Goal: Information Seeking & Learning: Learn about a topic

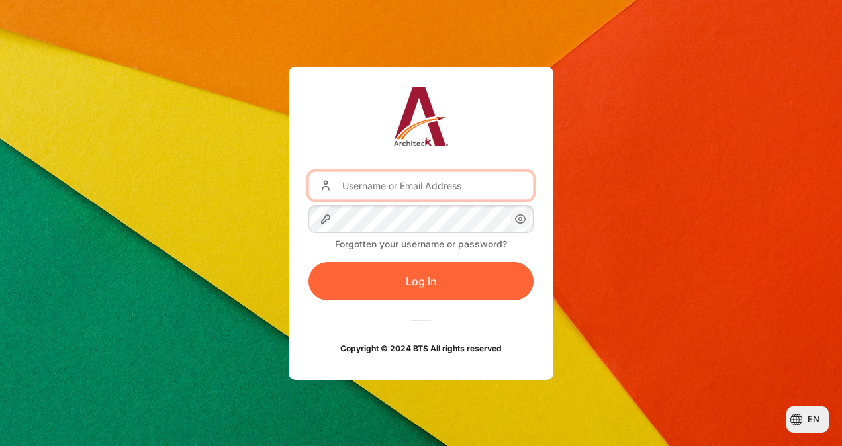
type input "[EMAIL_ADDRESS][DOMAIN_NAME]"
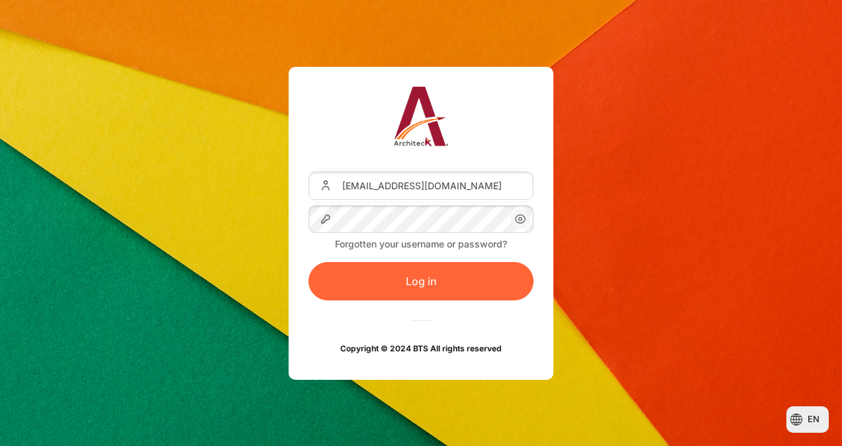
click at [440, 285] on button "Log in" at bounding box center [421, 281] width 225 height 38
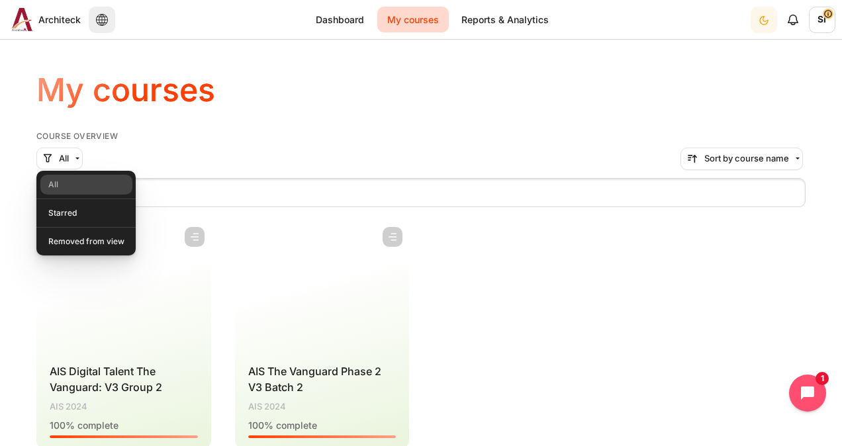
click at [613, 307] on div "Course is starred Actions for course AIS Digital Talent The Vanguard: V3 Group …" at bounding box center [420, 335] width 769 height 229
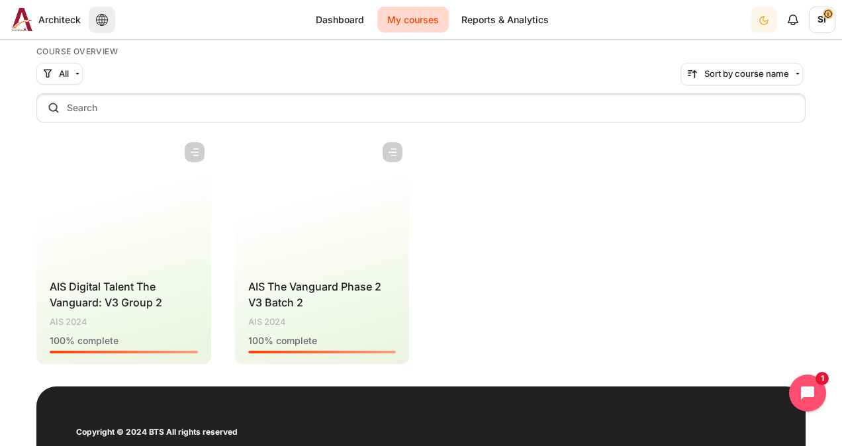
scroll to position [132, 0]
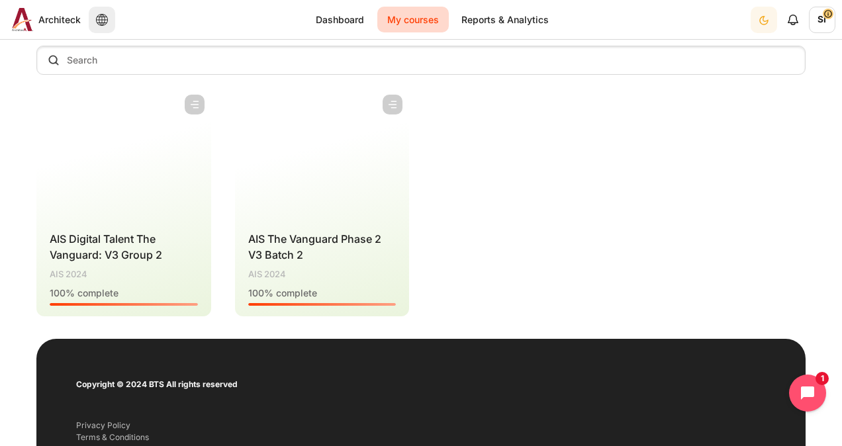
click at [128, 273] on div "Course category AIS 2024" at bounding box center [124, 274] width 148 height 13
click at [136, 258] on span "AIS Digital Talent The Vanguard: V3 Group 2" at bounding box center [106, 246] width 113 height 29
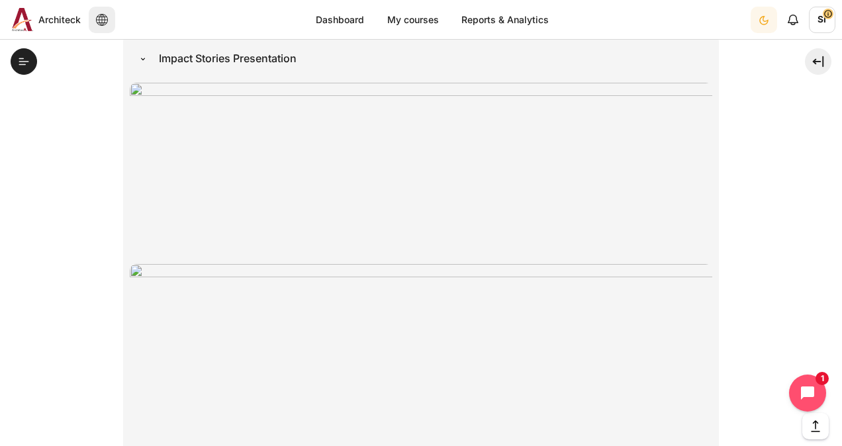
scroll to position [5178, 0]
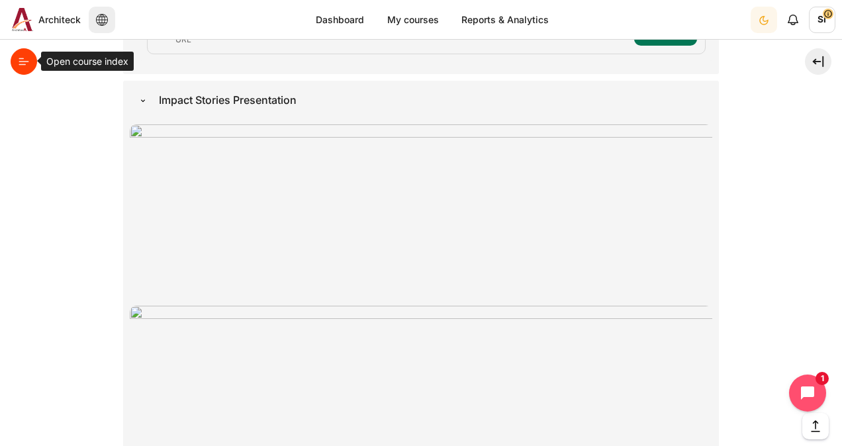
click at [16, 68] on button "Open course index" at bounding box center [24, 61] width 26 height 26
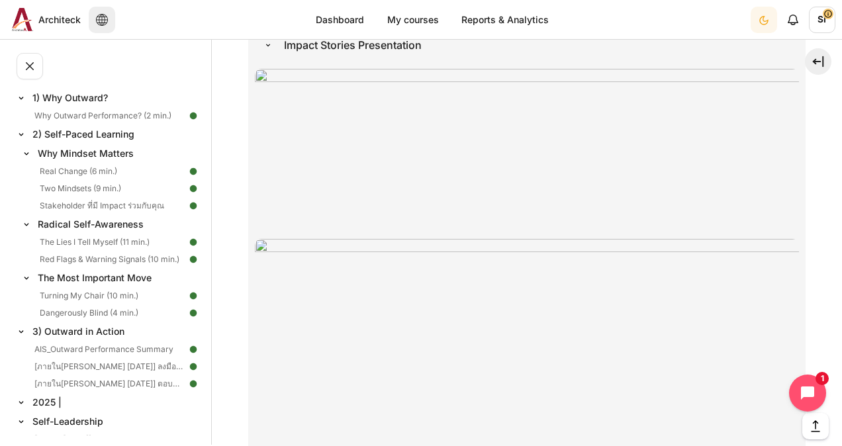
scroll to position [42, 0]
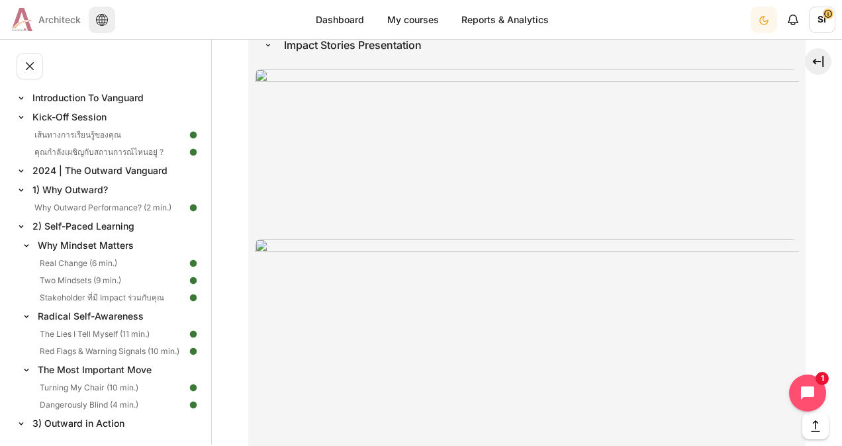
click at [64, 22] on span "Architeck" at bounding box center [59, 20] width 42 height 14
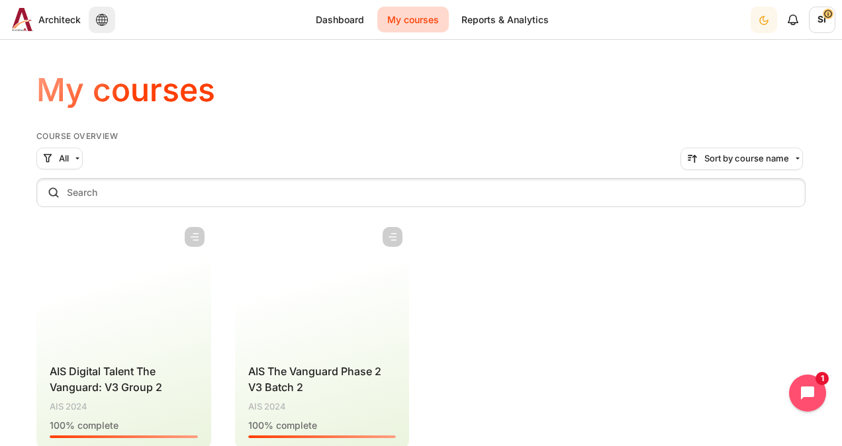
click at [74, 134] on h5 "Course overview" at bounding box center [420, 136] width 769 height 11
click at [271, 391] on span "AIS The Vanguard Phase 2 V3 Batch 2" at bounding box center [314, 379] width 133 height 29
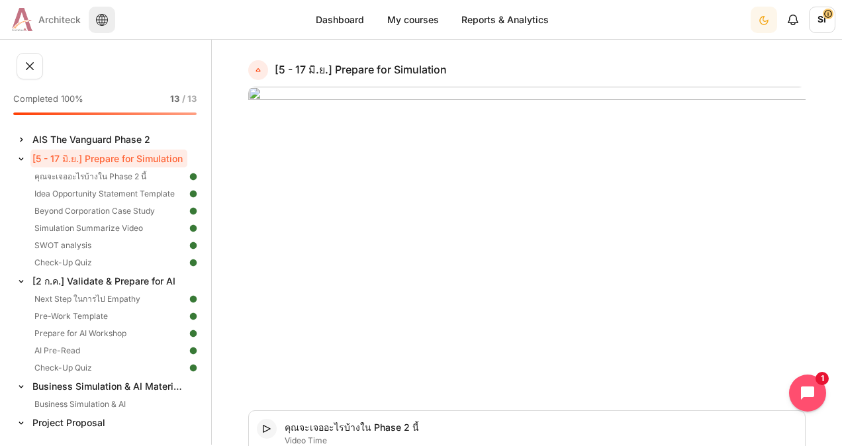
click at [56, 17] on span "Architeck" at bounding box center [59, 20] width 42 height 14
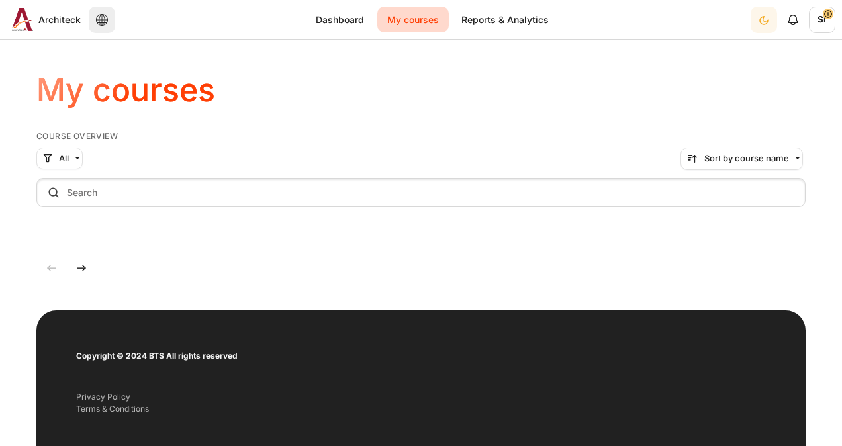
click at [70, 103] on h1 "My courses" at bounding box center [125, 90] width 179 height 41
click at [72, 162] on button "All" at bounding box center [59, 159] width 46 height 23
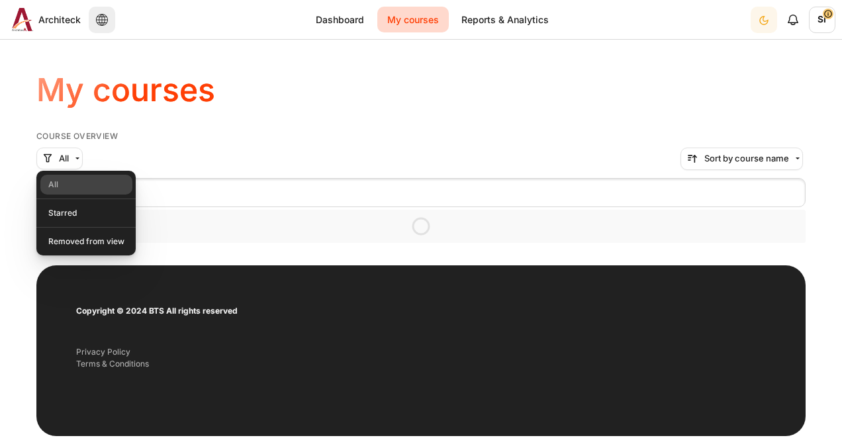
click at [193, 130] on div "My courses" at bounding box center [420, 90] width 769 height 81
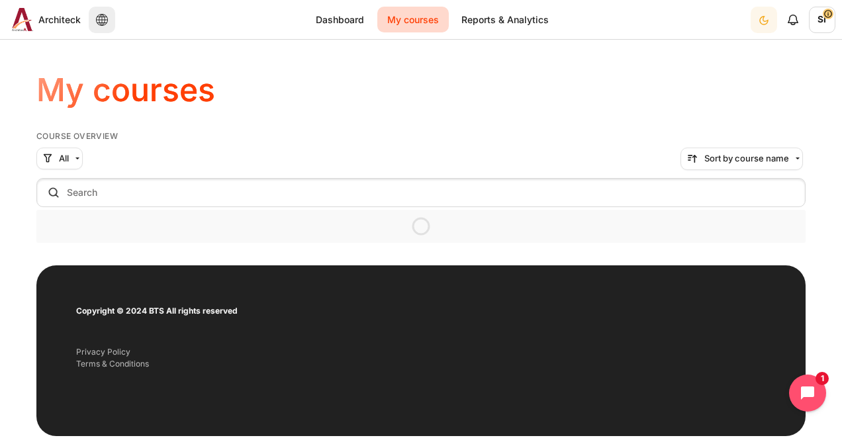
click at [132, 82] on h1 "My courses" at bounding box center [125, 90] width 179 height 41
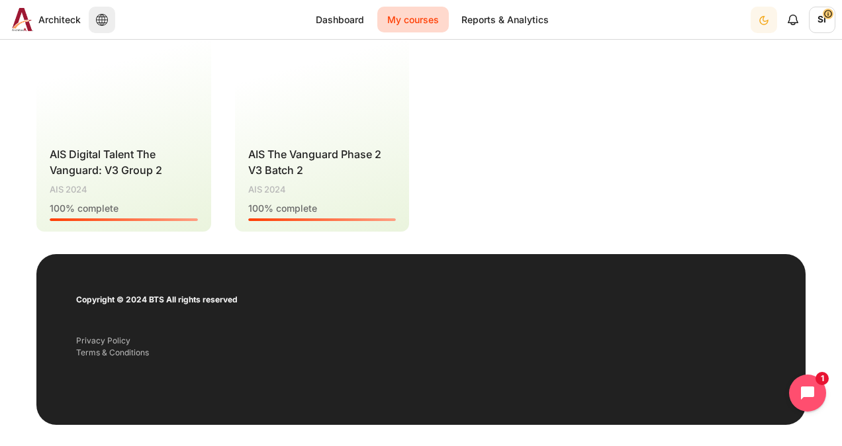
scroll to position [262, 0]
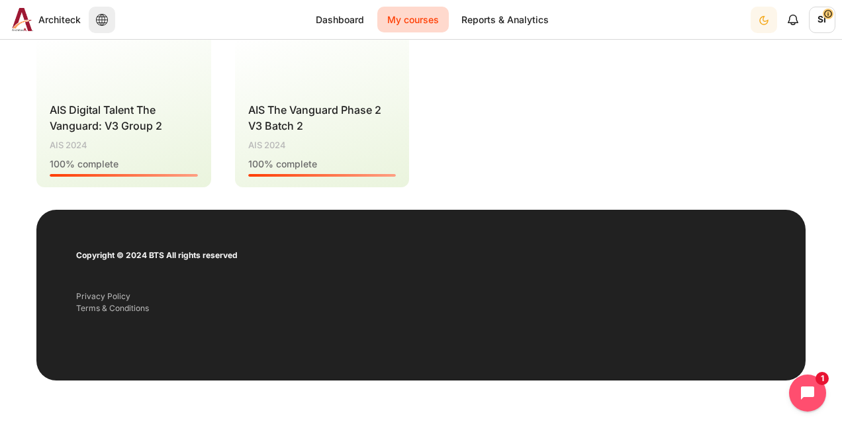
click at [112, 142] on div "Course category AIS 2024" at bounding box center [124, 145] width 148 height 13
click at [118, 119] on span "AIS Digital Talent The Vanguard: V3 Group 2" at bounding box center [106, 117] width 113 height 29
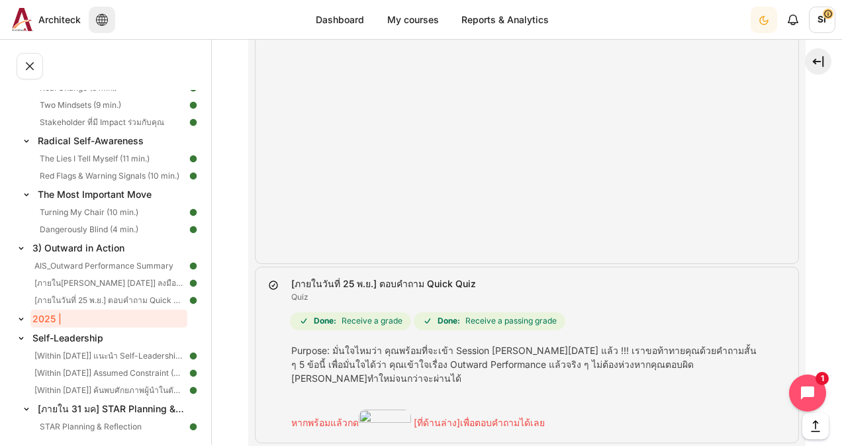
scroll to position [3841, 0]
